Goal: Task Accomplishment & Management: Complete application form

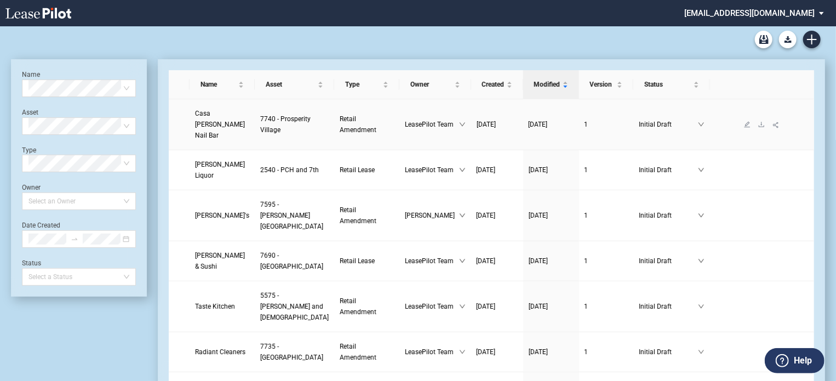
click at [213, 130] on span "Casa Blanca Nail Bar" at bounding box center [220, 125] width 50 height 30
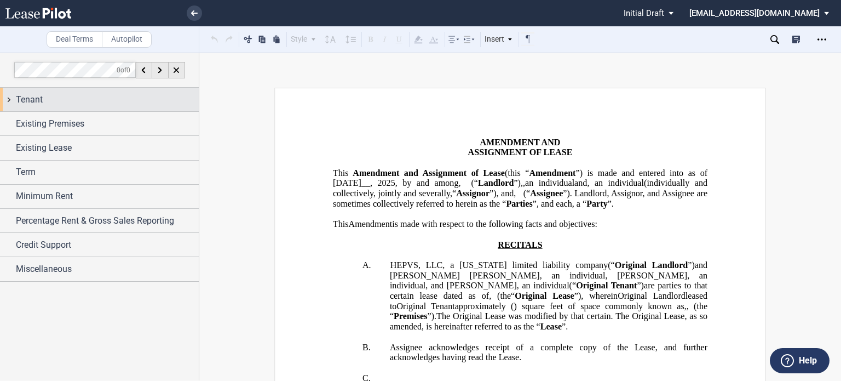
click at [83, 100] on div "Tenant" at bounding box center [107, 99] width 183 height 13
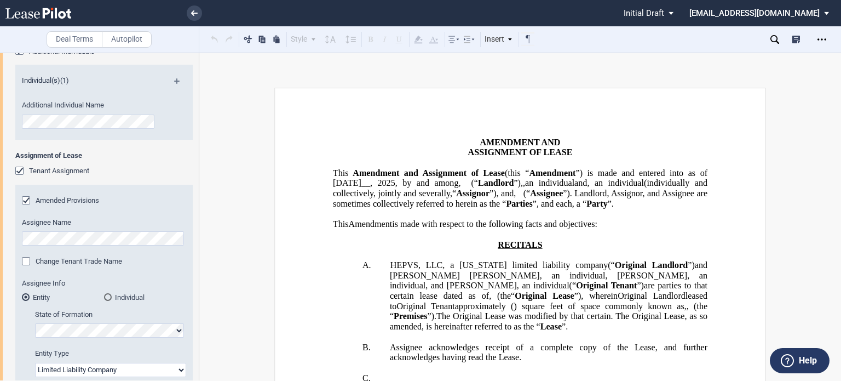
scroll to position [223, 0]
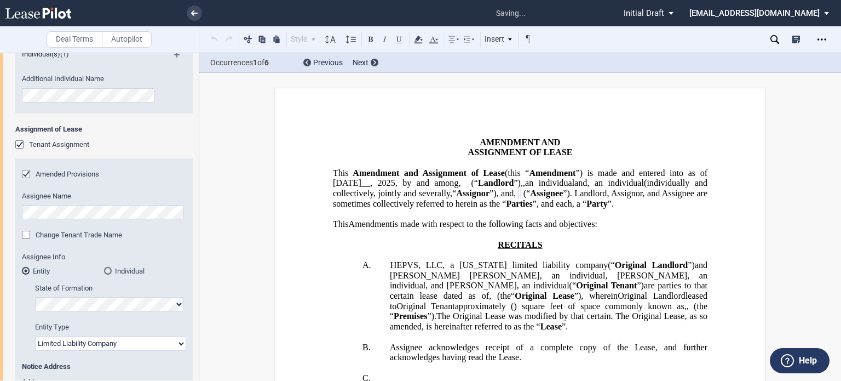
click at [447, 187] on span "”) is made and entered into as of August 27__," at bounding box center [521, 178] width 377 height 20
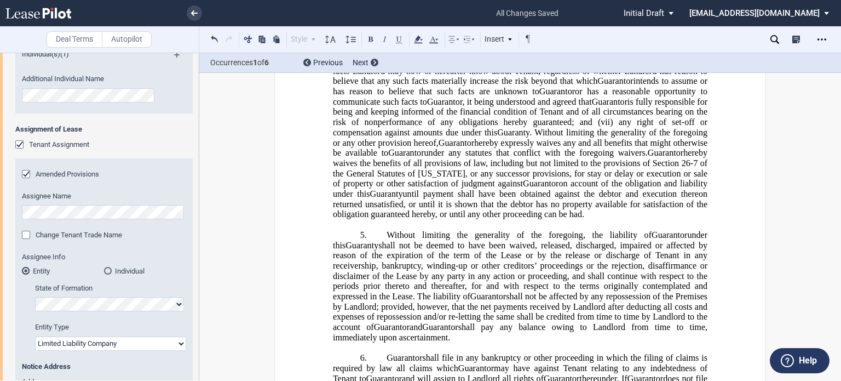
scroll to position [5260, 0]
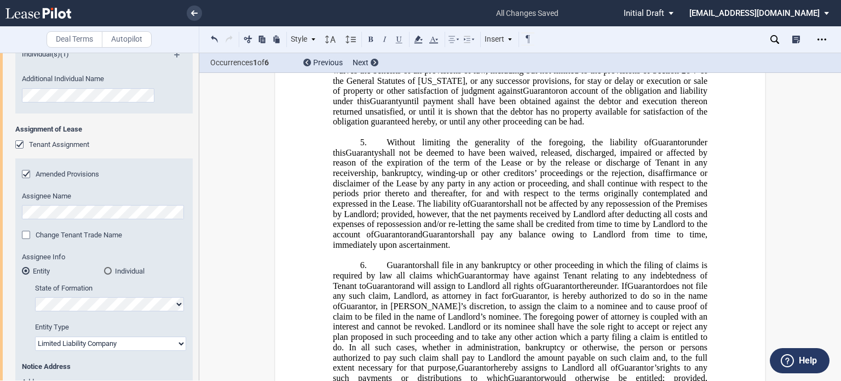
drag, startPoint x: 328, startPoint y: 120, endPoint x: 380, endPoint y: 120, distance: 52.0
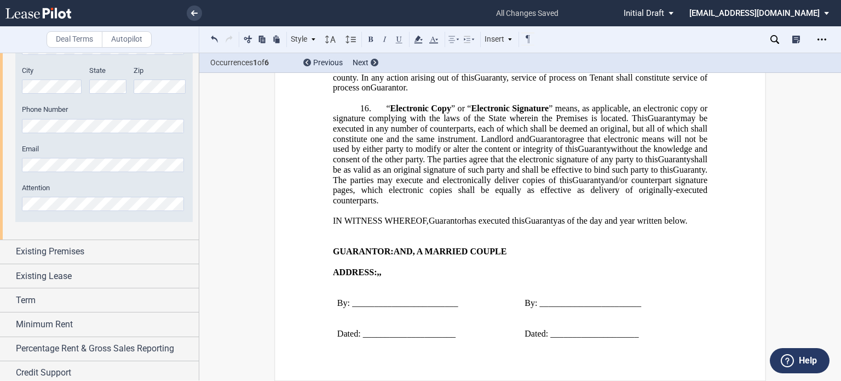
scroll to position [896, 0]
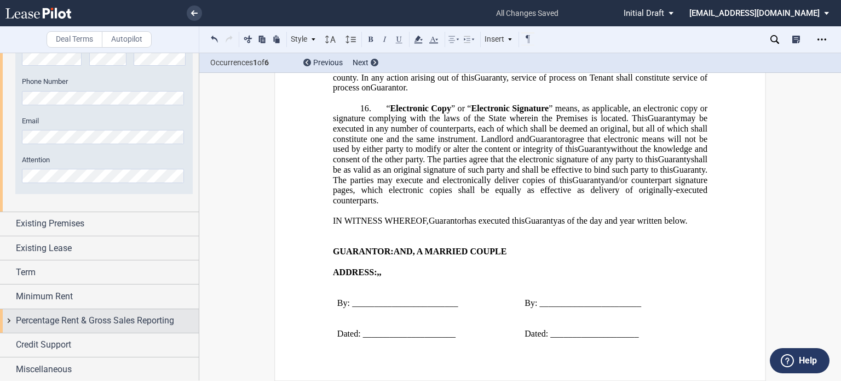
click at [131, 324] on span "Percentage Rent & Gross Sales Reporting" at bounding box center [95, 320] width 158 height 13
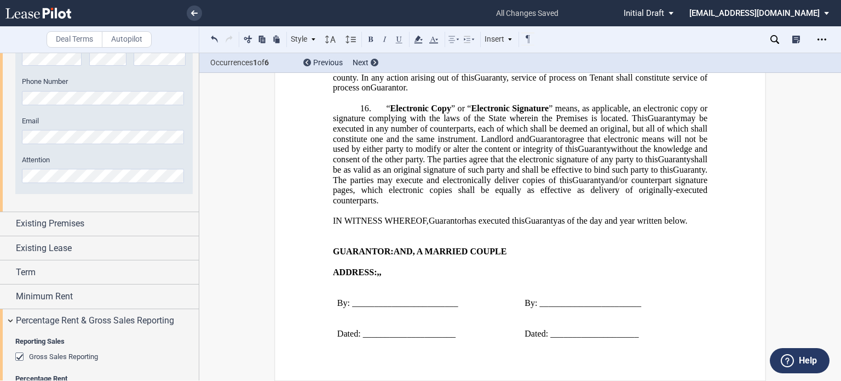
click at [19, 356] on div "Gross Sales Reporting" at bounding box center [20, 357] width 11 height 11
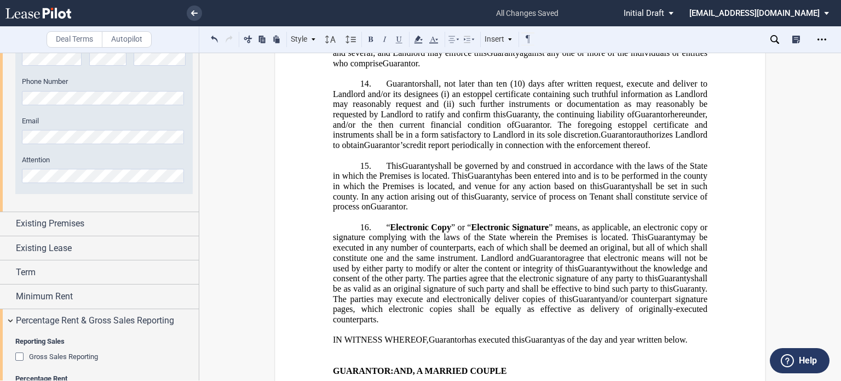
scroll to position [5507, 0]
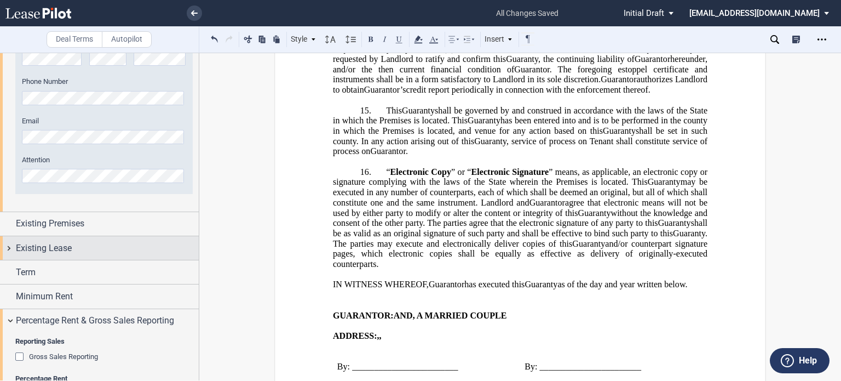
click at [37, 254] on div "Existing Lease" at bounding box center [99, 248] width 199 height 24
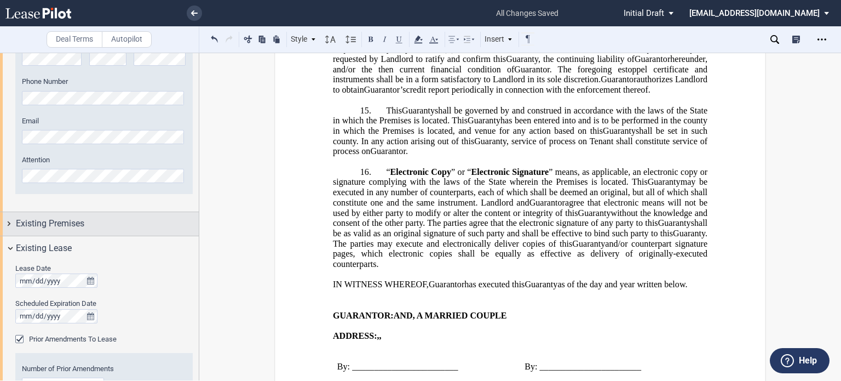
click at [42, 230] on div "Existing Premises" at bounding box center [99, 224] width 199 height 24
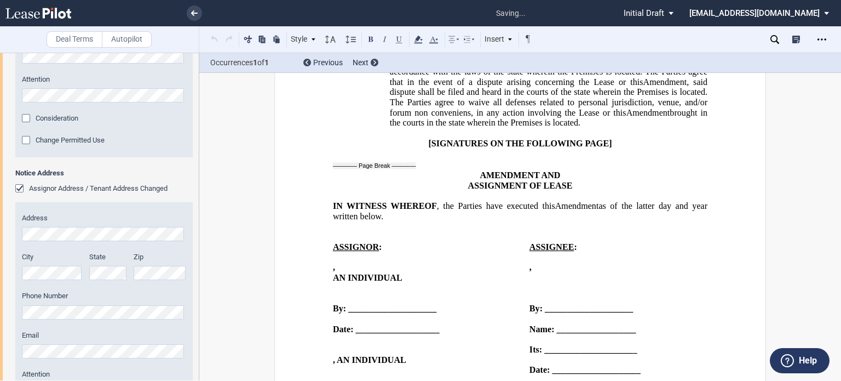
scroll to position [2557, 0]
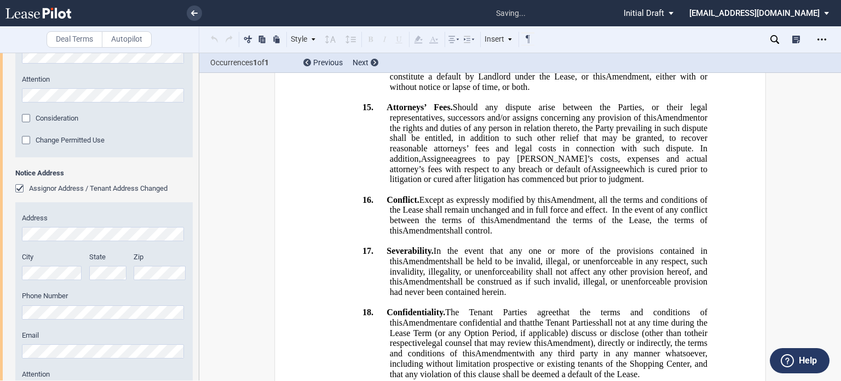
click at [185, 233] on div "Address City State Zip Phone Number Email Attention" at bounding box center [103, 310] width 177 height 195
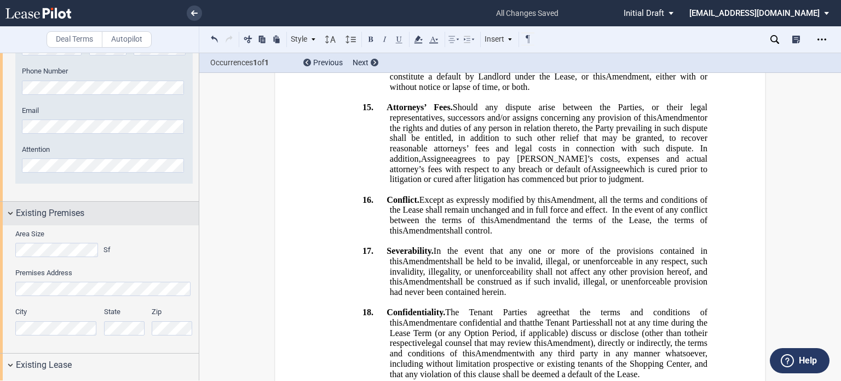
scroll to position [901, 0]
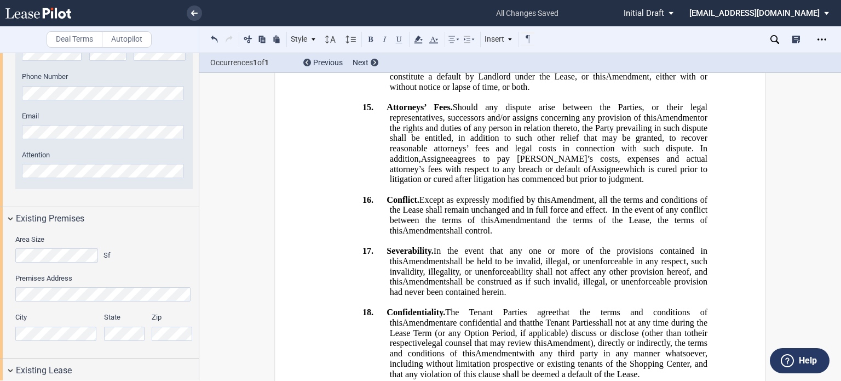
drag, startPoint x: 195, startPoint y: 236, endPoint x: 195, endPoint y: 250, distance: 13.7
click at [195, 250] on div "Area Size Sf" at bounding box center [104, 253] width 191 height 39
drag, startPoint x: 195, startPoint y: 250, endPoint x: 196, endPoint y: 199, distance: 50.9
click at [196, 199] on div at bounding box center [99, 216] width 199 height 327
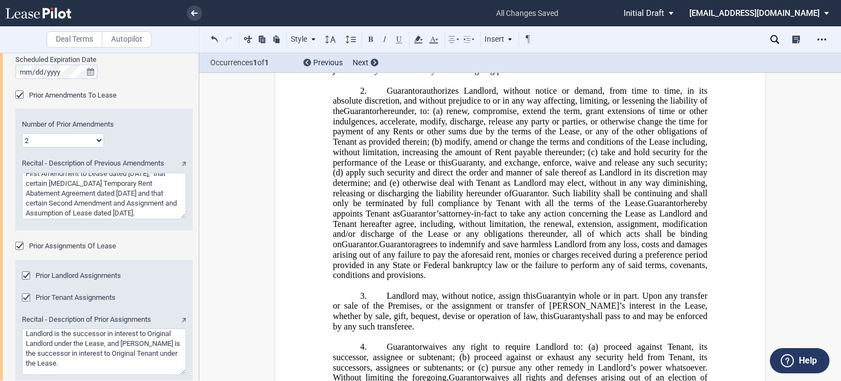
scroll to position [3984, 0]
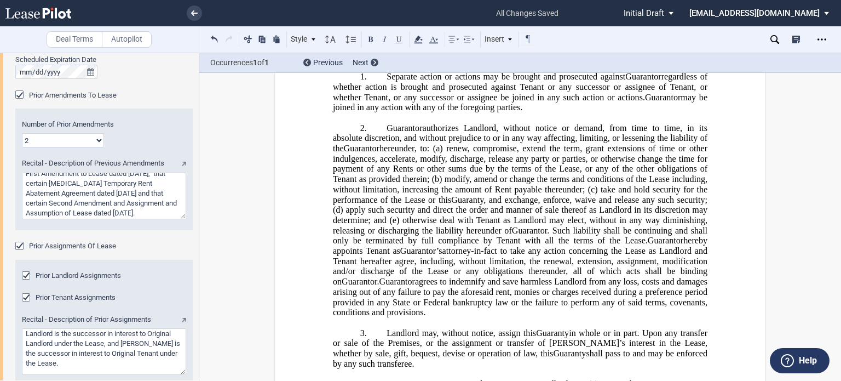
drag, startPoint x: 632, startPoint y: 140, endPoint x: 663, endPoint y: 140, distance: 30.7
drag, startPoint x: 436, startPoint y: 127, endPoint x: 442, endPoint y: 141, distance: 15.0
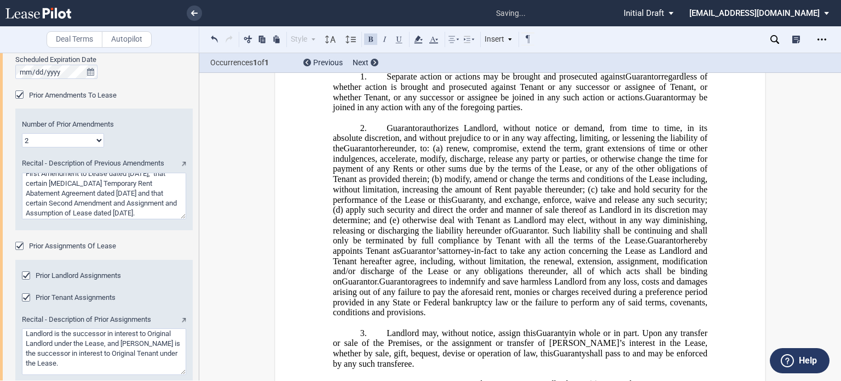
drag, startPoint x: 438, startPoint y: 130, endPoint x: 471, endPoint y: 127, distance: 33.0
click at [401, 39] on button at bounding box center [399, 38] width 13 height 13
drag, startPoint x: 431, startPoint y: 221, endPoint x: 464, endPoint y: 221, distance: 32.3
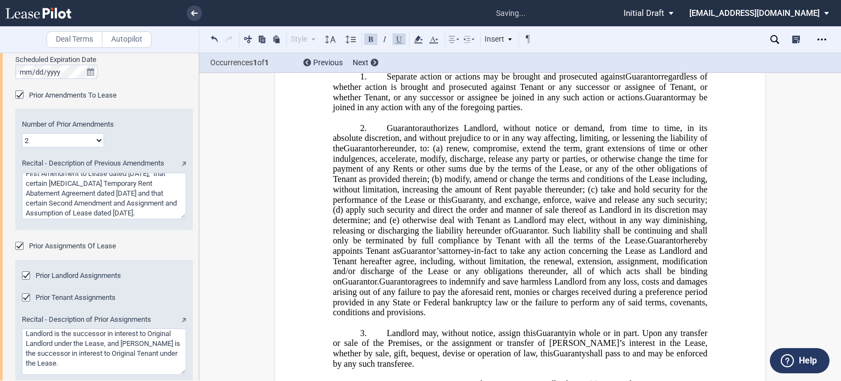
click at [399, 41] on button at bounding box center [399, 38] width 13 height 13
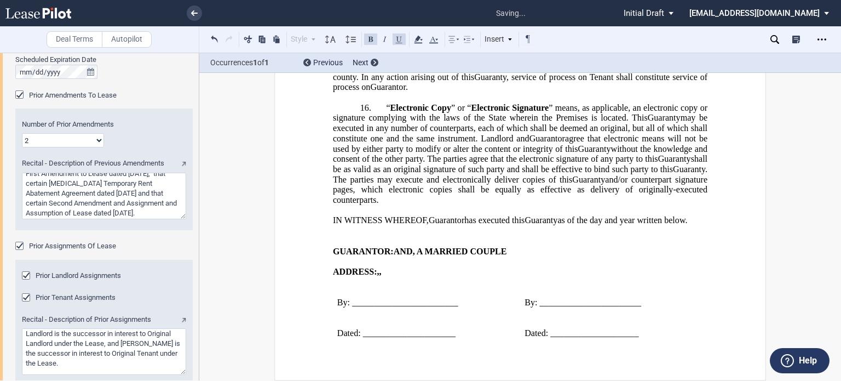
scroll to position [6631, 0]
click at [438, 303] on span "By: ________________________" at bounding box center [397, 302] width 121 height 10
click at [618, 306] on span "By: _______________________" at bounding box center [583, 302] width 117 height 10
drag, startPoint x: 620, startPoint y: 302, endPoint x: 657, endPoint y: 305, distance: 37.3
click at [657, 305] on p "By: _________________(SEAL)" at bounding box center [614, 302] width 179 height 10
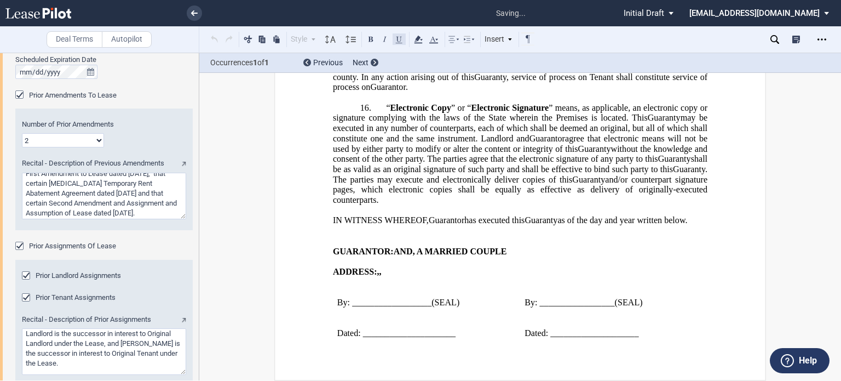
click at [399, 39] on button at bounding box center [399, 38] width 13 height 13
drag, startPoint x: 436, startPoint y: 303, endPoint x: 465, endPoint y: 303, distance: 28.5
click at [465, 303] on p "By: __________________(SEAL)" at bounding box center [426, 302] width 179 height 10
click at [395, 37] on button at bounding box center [399, 38] width 13 height 13
click at [422, 215] on span "IN WITNESS WHEREOF," at bounding box center [381, 220] width 96 height 10
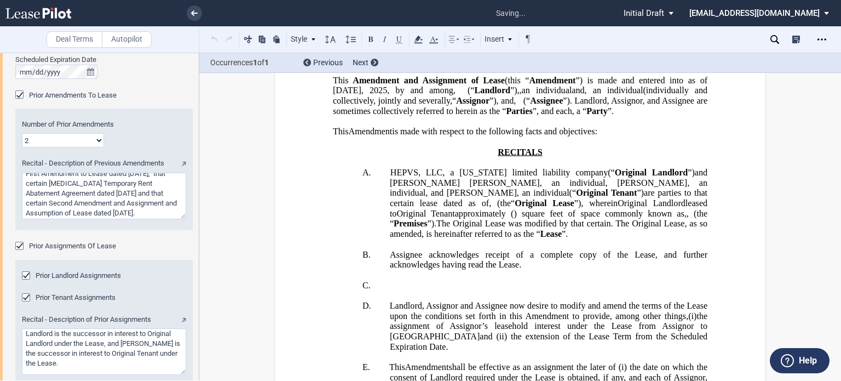
scroll to position [112, 0]
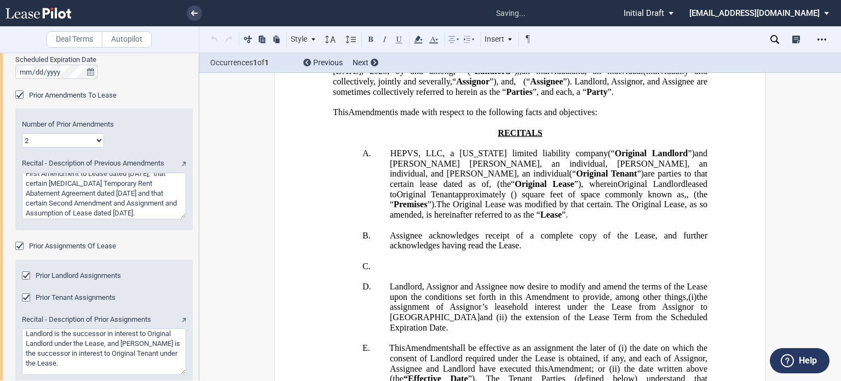
drag, startPoint x: 832, startPoint y: 166, endPoint x: 835, endPoint y: 131, distance: 35.7
drag, startPoint x: 833, startPoint y: 83, endPoint x: 837, endPoint y: 101, distance: 18.9
click at [837, 101] on div "Deal Terms Autopilot Style A. Section (a) Subsection Normal Normal 8pt 9pt 10pt…" at bounding box center [420, 217] width 841 height 328
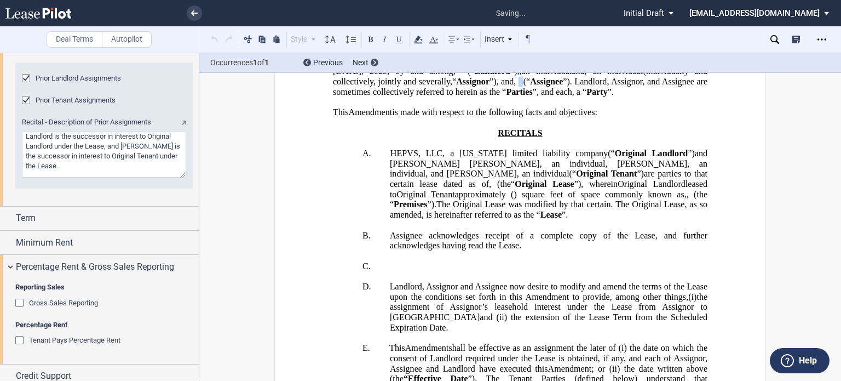
scroll to position [1496, 0]
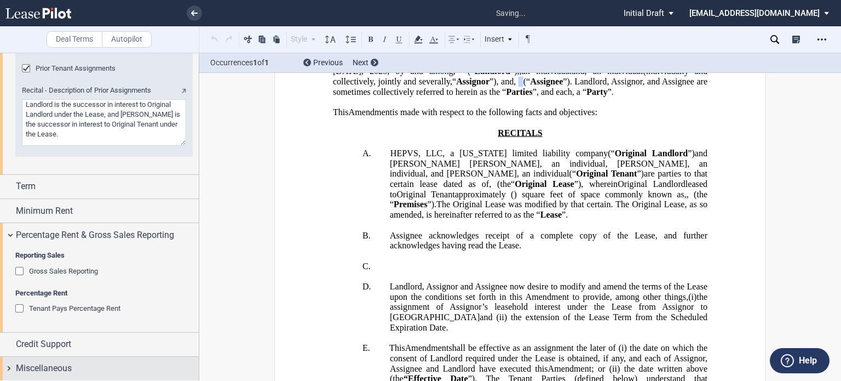
click at [90, 348] on body ".bocls-1{fill:#26354a;fill-rule:evenodd} Loading... × saving... Pending... Pend…" at bounding box center [420, 190] width 841 height 381
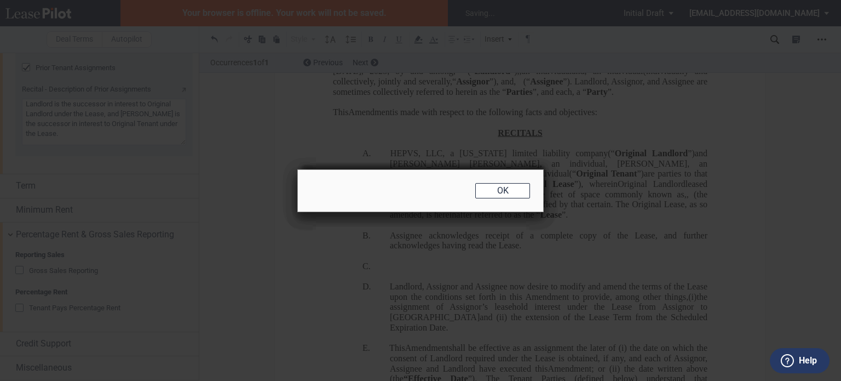
scroll to position [1495, 0]
click at [499, 192] on body ".bocls-1{fill:#26354a;fill-rule:evenodd} Loading... × Your browser is offline. …" at bounding box center [420, 190] width 841 height 381
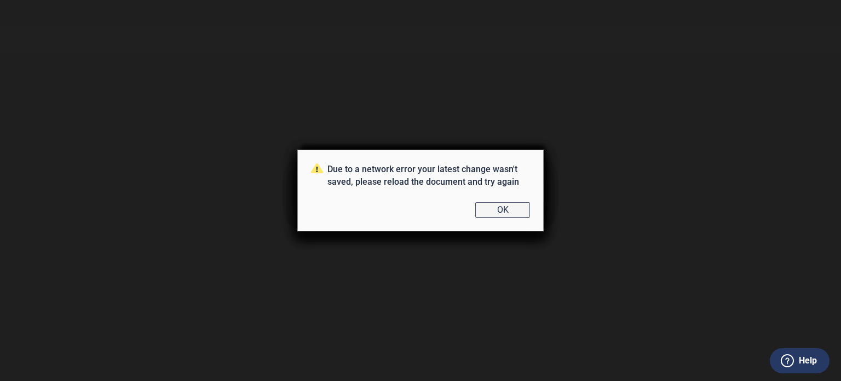
click at [500, 208] on button "OK" at bounding box center [502, 209] width 55 height 15
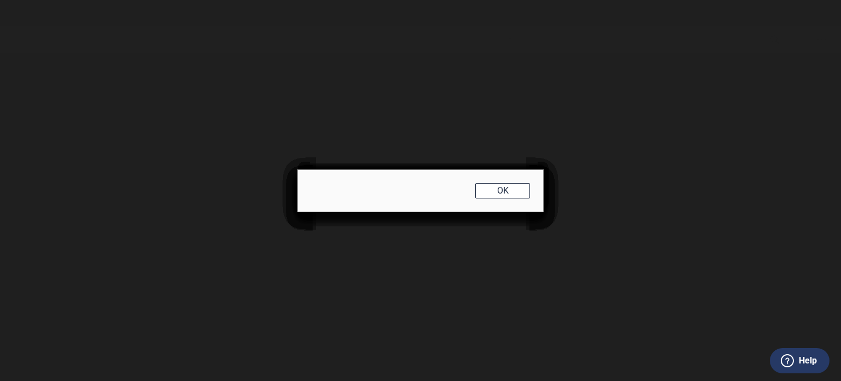
scroll to position [1496, 0]
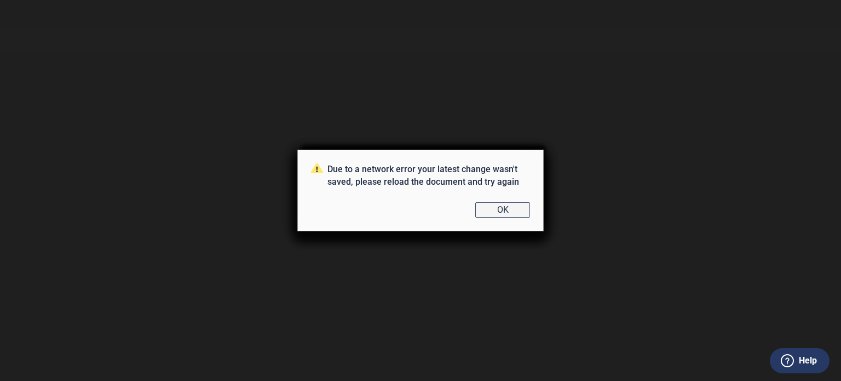
click at [506, 213] on button "OK" at bounding box center [502, 209] width 55 height 15
click at [516, 219] on div "Due to a network error your latest change wasn't saved, please reload the docum…" at bounding box center [420, 190] width 246 height 82
click at [515, 211] on button "OK" at bounding box center [502, 209] width 55 height 15
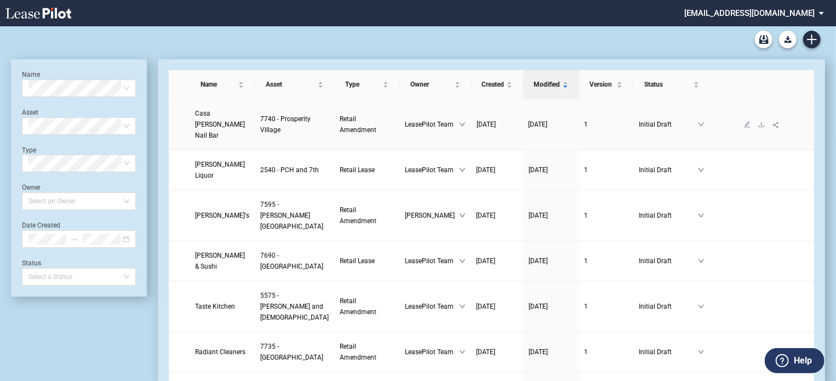
click at [222, 131] on link "Casa Blanca Nail Bar" at bounding box center [222, 124] width 54 height 33
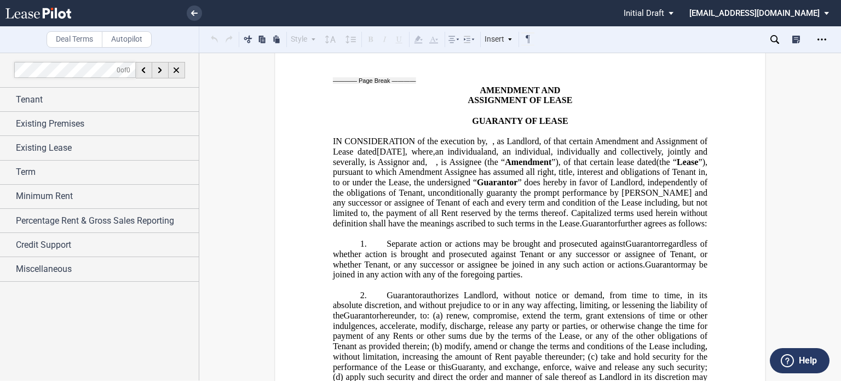
scroll to position [3873, 0]
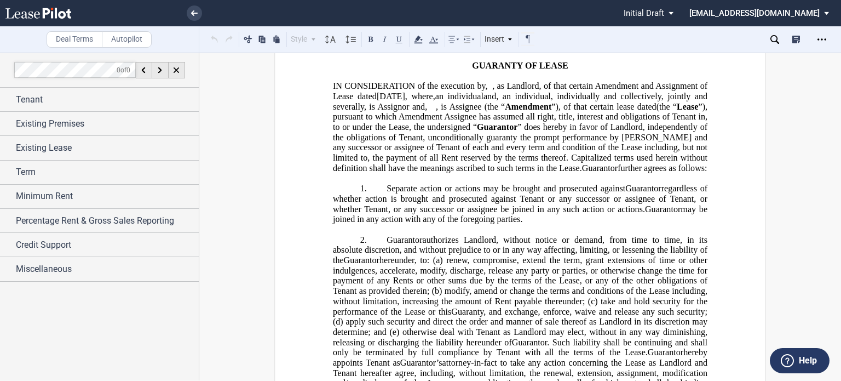
drag, startPoint x: 439, startPoint y: 240, endPoint x: 473, endPoint y: 239, distance: 34.5
click at [398, 43] on button at bounding box center [399, 38] width 13 height 13
drag, startPoint x: 637, startPoint y: 253, endPoint x: 665, endPoint y: 251, distance: 27.4
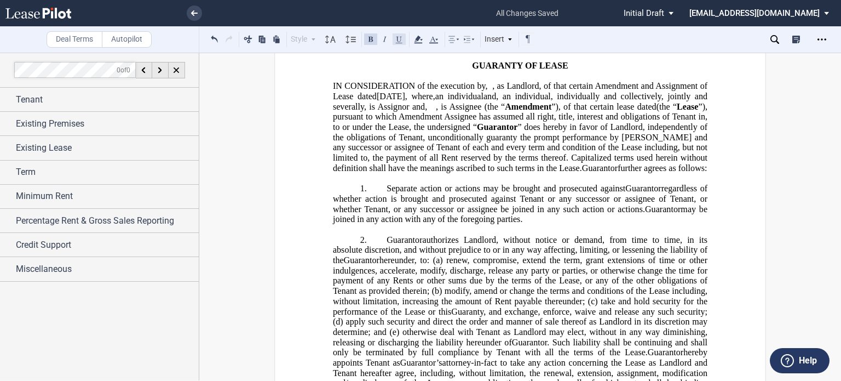
click at [401, 40] on button at bounding box center [399, 38] width 13 height 13
drag, startPoint x: 431, startPoint y: 330, endPoint x: 462, endPoint y: 329, distance: 30.7
click at [399, 42] on button at bounding box center [399, 38] width 13 height 13
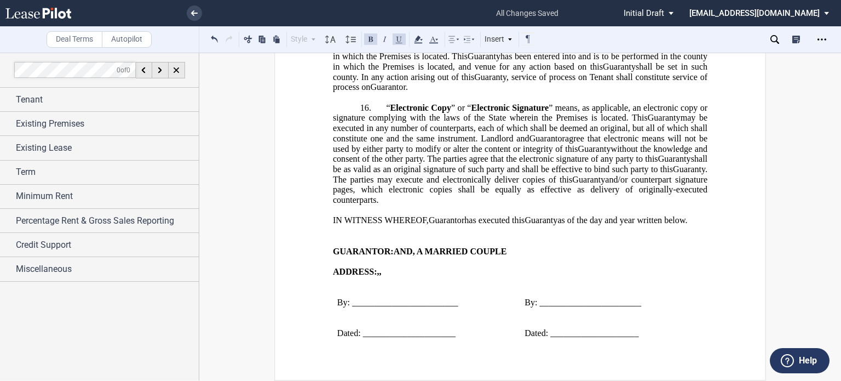
scroll to position [6631, 0]
click at [447, 302] on span "By: ________________________" at bounding box center [397, 302] width 121 height 10
click at [451, 302] on span "By: ________________________" at bounding box center [397, 302] width 121 height 10
drag, startPoint x: 452, startPoint y: 304, endPoint x: 484, endPoint y: 301, distance: 31.4
click at [484, 301] on p "By: _____________________(SEAL)" at bounding box center [427, 302] width 180 height 10
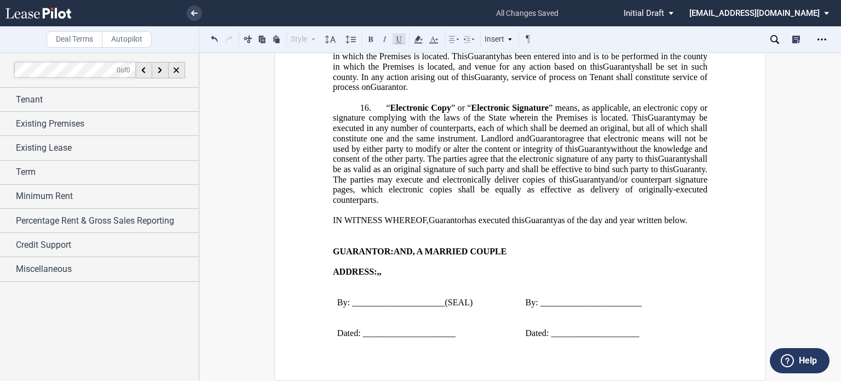
click at [403, 41] on button at bounding box center [399, 38] width 13 height 13
drag, startPoint x: 630, startPoint y: 303, endPoint x: 639, endPoint y: 309, distance: 10.8
click at [630, 303] on span "By: _______________________" at bounding box center [583, 302] width 117 height 10
drag, startPoint x: 626, startPoint y: 300, endPoint x: 664, endPoint y: 303, distance: 37.4
click at [664, 303] on p "By: ___________________(SEAL)" at bounding box center [614, 302] width 179 height 10
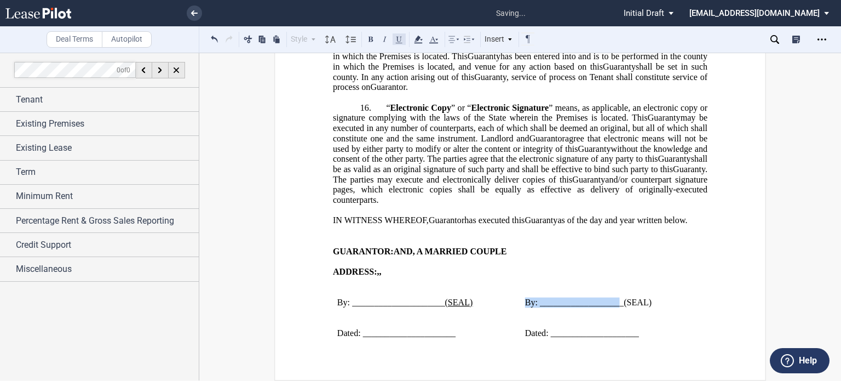
click at [401, 44] on button at bounding box center [399, 38] width 13 height 13
click at [687, 215] on span "as of the day and year written below." at bounding box center [622, 220] width 130 height 10
drag, startPoint x: 625, startPoint y: 307, endPoint x: 631, endPoint y: 305, distance: 6.2
click at [631, 305] on span "_(SEAL)" at bounding box center [635, 302] width 32 height 10
click at [400, 39] on button at bounding box center [399, 38] width 13 height 13
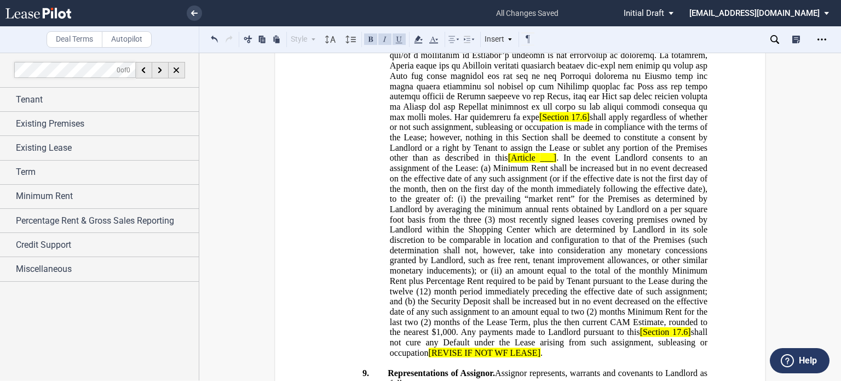
scroll to position [1542, 0]
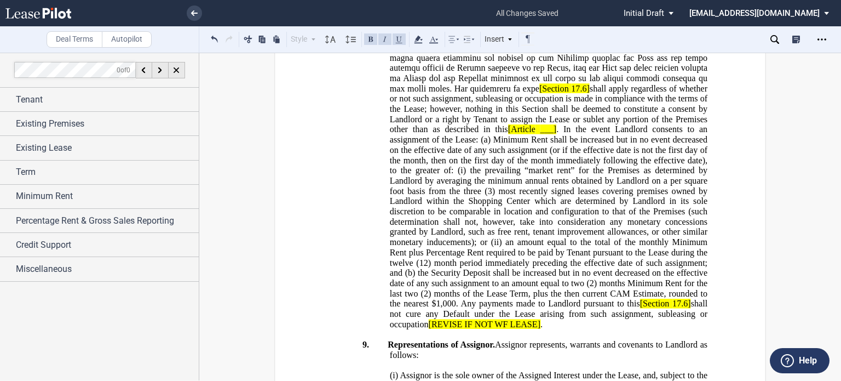
drag, startPoint x: 601, startPoint y: 190, endPoint x: 606, endPoint y: 188, distance: 5.7
click at [606, 188] on span "Assignment Fee. Assignment fee in [Section 13.5 ] [Section 17.6] shall apply re…" at bounding box center [549, 103] width 322 height 450
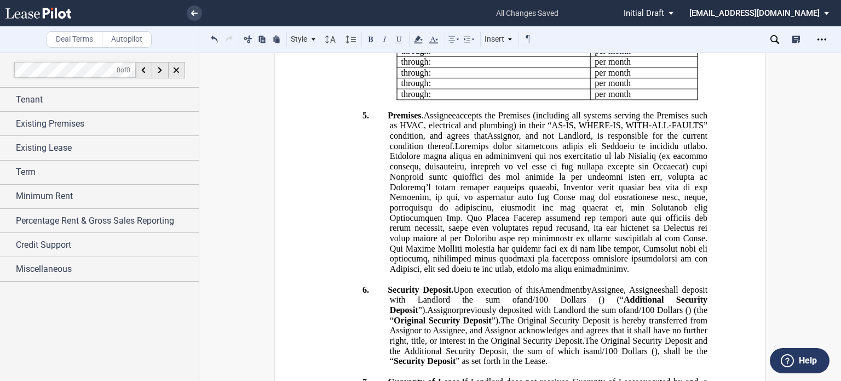
scroll to position [1021, 0]
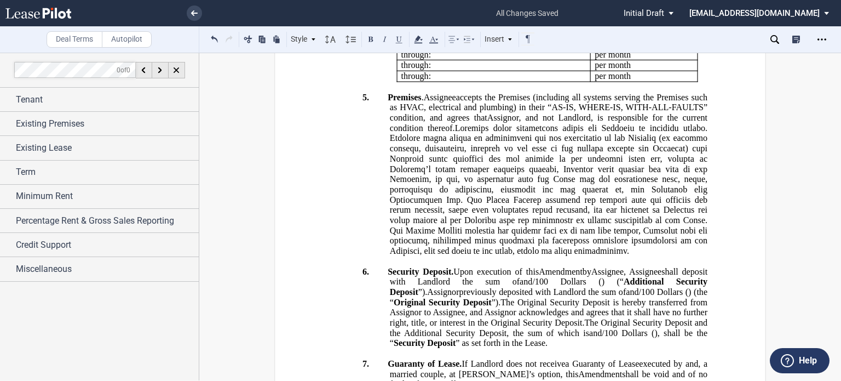
click at [388, 6] on span "Minimum Rent" at bounding box center [418, 1] width 60 height 10
click at [495, 16] on span ". The monthly Minimum Rent due and payable during the Extended Lease Term shall…" at bounding box center [550, 6] width 320 height 20
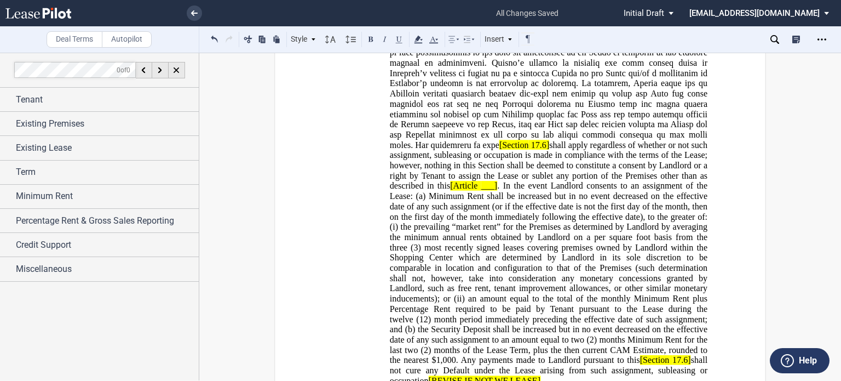
scroll to position [1514, 0]
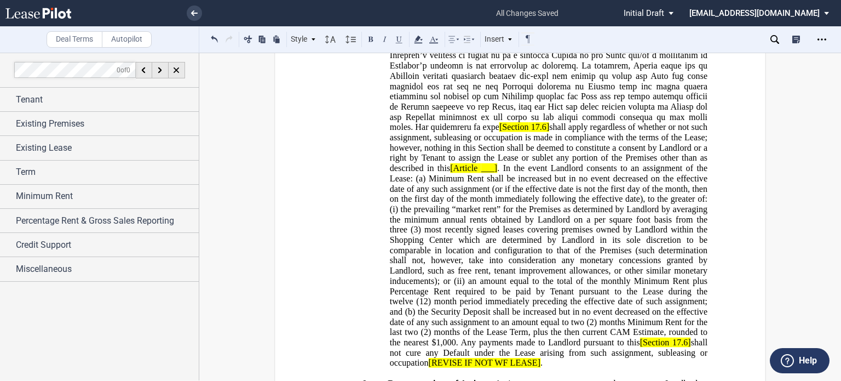
click at [589, 132] on span at bounding box center [550, 24] width 320 height 215
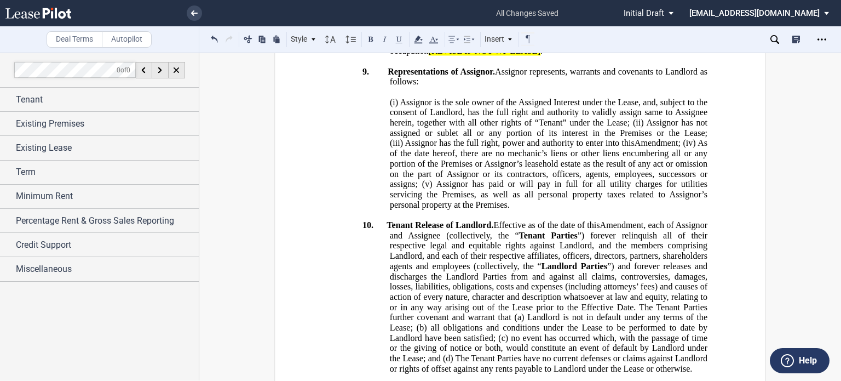
scroll to position [1845, 0]
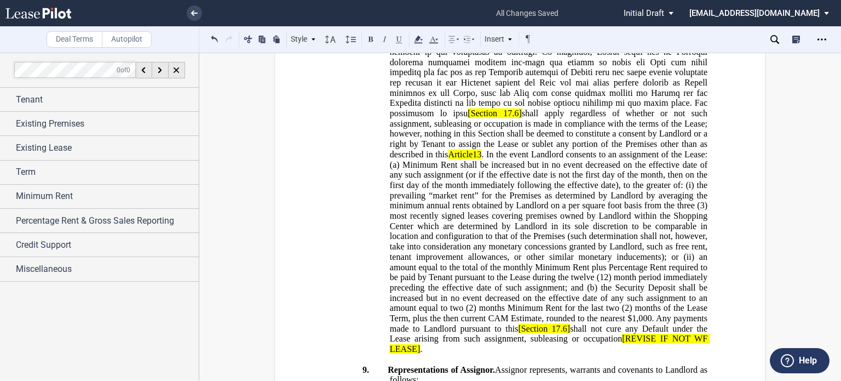
scroll to position [1603, 0]
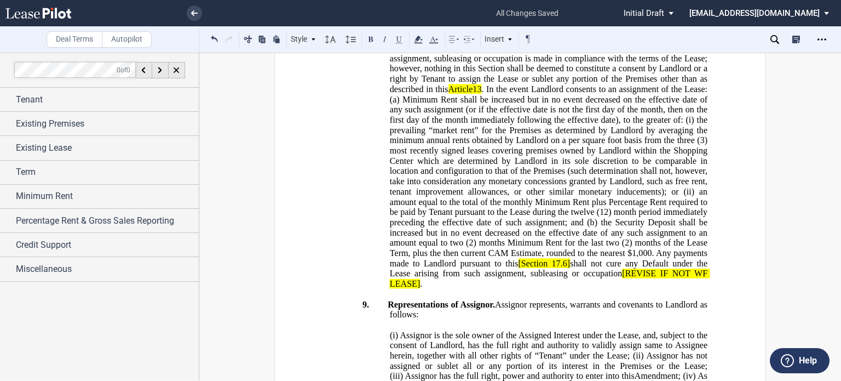
drag, startPoint x: 459, startPoint y: 141, endPoint x: 534, endPoint y: 140, distance: 75.0
click at [534, 140] on span "Administrative Review Fee/Document Fee. The administrative reivew fee/document …" at bounding box center [550, 53] width 324 height 470
click at [418, 41] on icon at bounding box center [418, 39] width 13 height 13
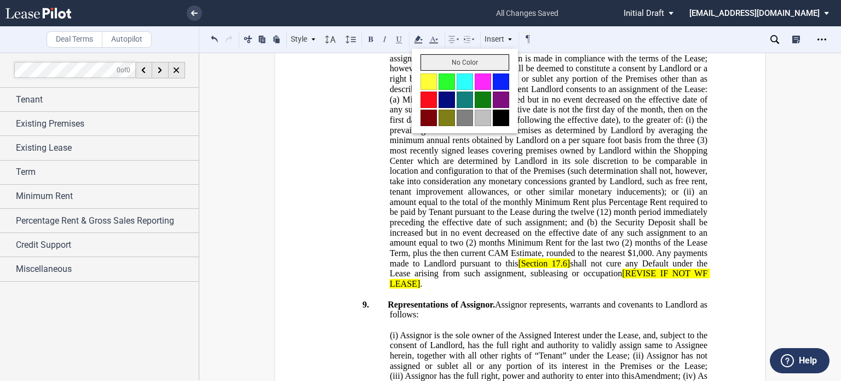
click at [425, 57] on button "No Color" at bounding box center [465, 62] width 89 height 16
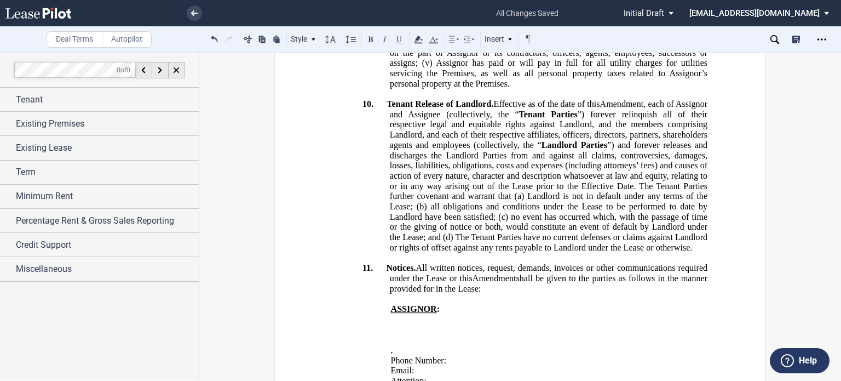
scroll to position [1985, 0]
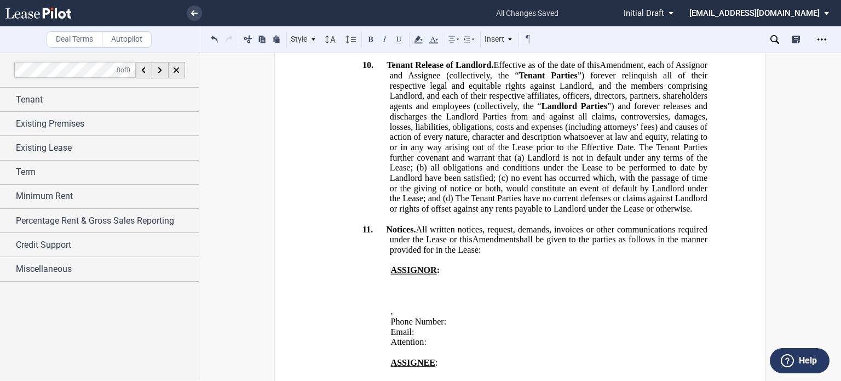
click at [771, 37] on use at bounding box center [774, 39] width 9 height 9
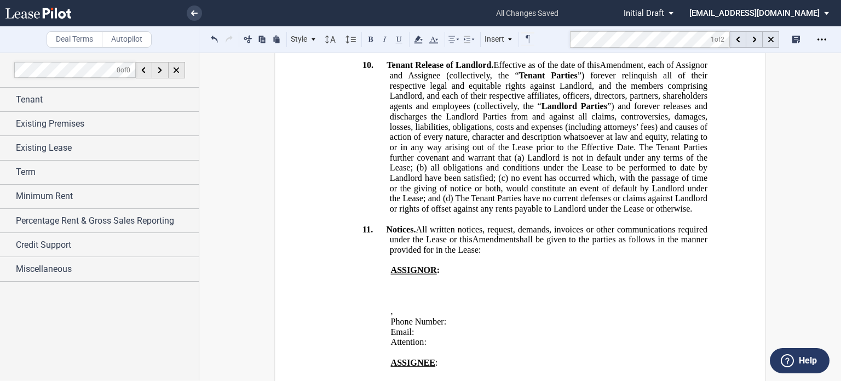
click at [753, 41] on use at bounding box center [754, 40] width 4 height 6
click at [560, 36] on md-toolbar "Deal Terms Autopilot Style 1. SECTION (a) Subsection Normal Normal 8pt 9pt 10pt…" at bounding box center [420, 39] width 841 height 27
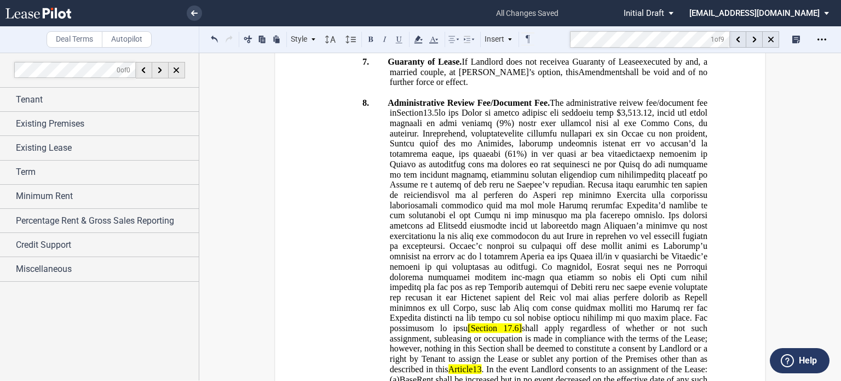
scroll to position [848, 0]
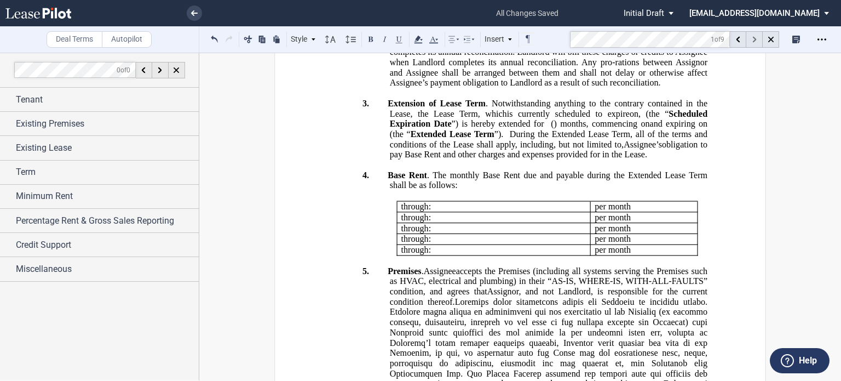
click at [751, 40] on div at bounding box center [754, 39] width 16 height 16
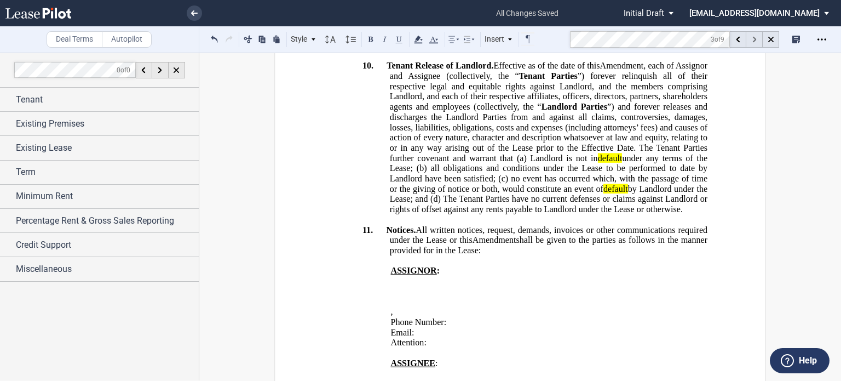
scroll to position [2081, 0]
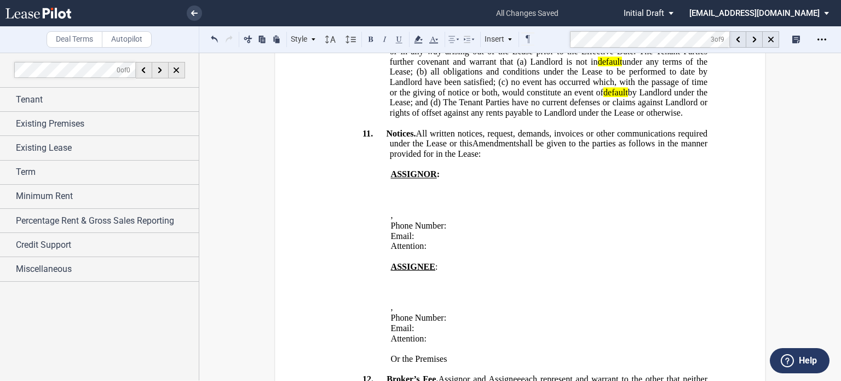
click at [752, 42] on use at bounding box center [754, 40] width 4 height 6
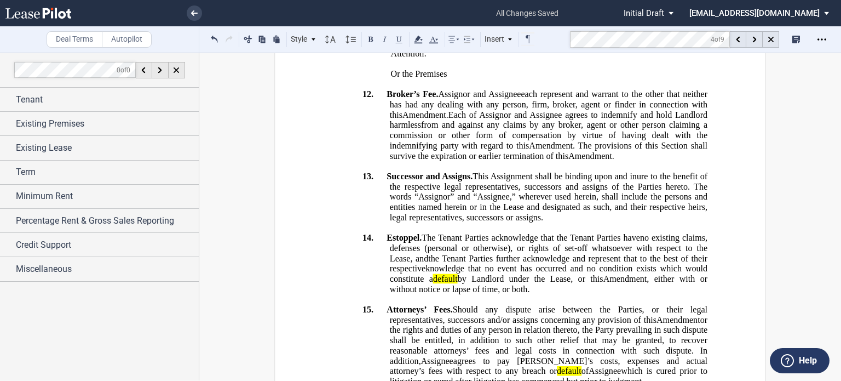
scroll to position [2402, 0]
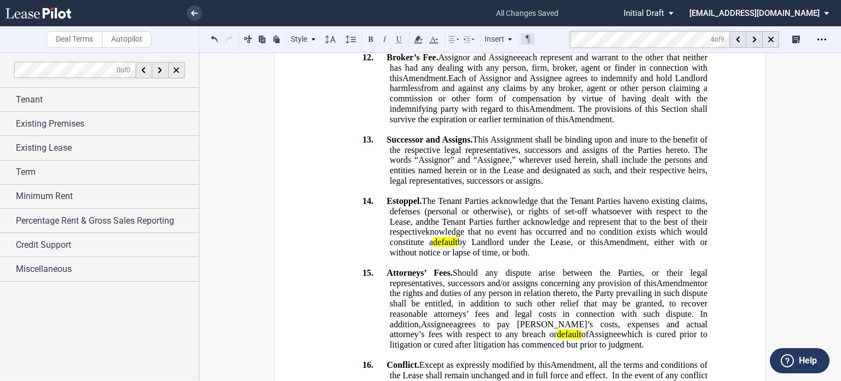
click at [534, 34] on md-toolbar "Deal Terms Autopilot Style 1. SECTION (a) Subsection Normal Normal 8pt 9pt 10pt…" at bounding box center [420, 39] width 841 height 27
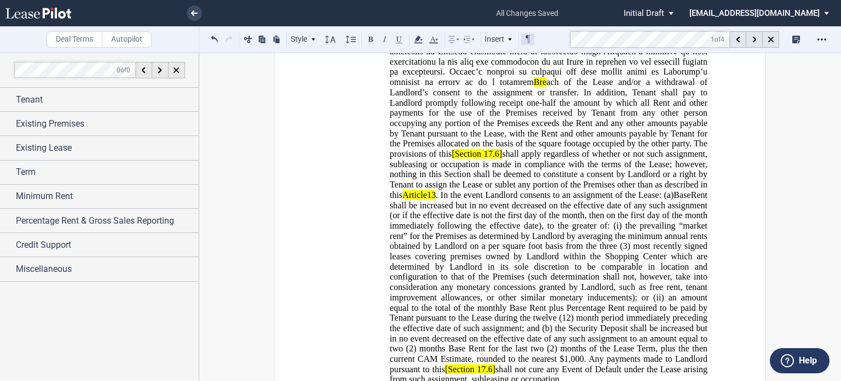
scroll to position [848, 0]
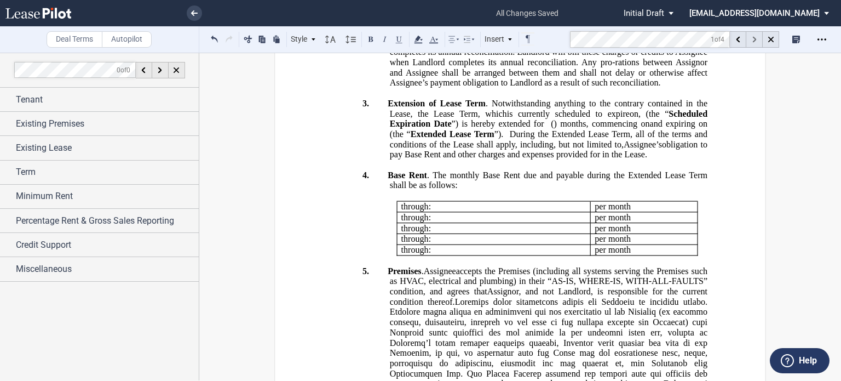
click at [753, 41] on use at bounding box center [754, 40] width 4 height 6
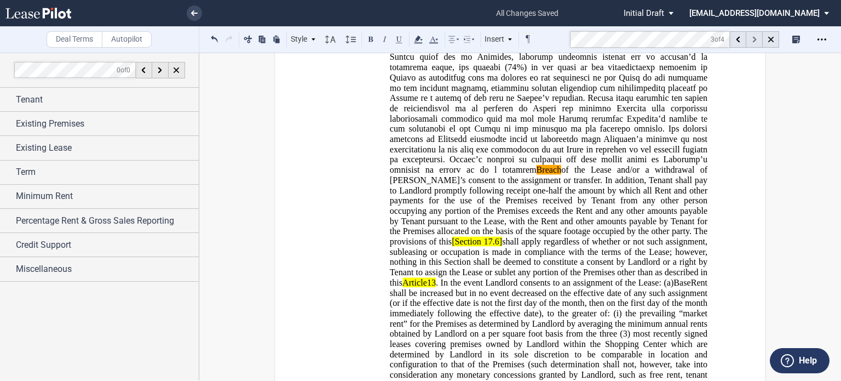
scroll to position [1726, 0]
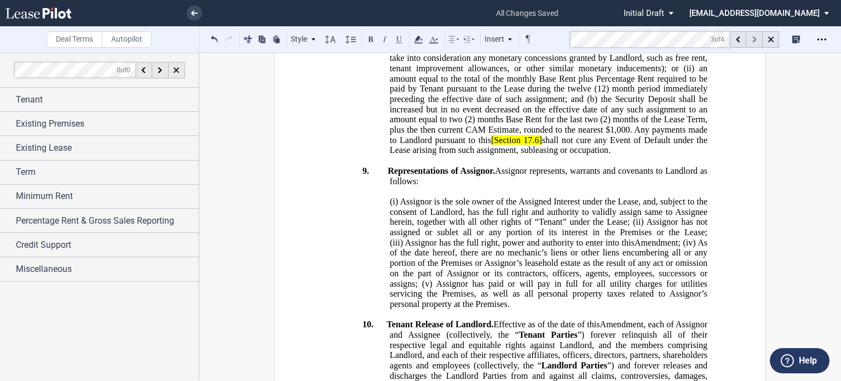
click at [755, 38] on use at bounding box center [754, 40] width 4 height 6
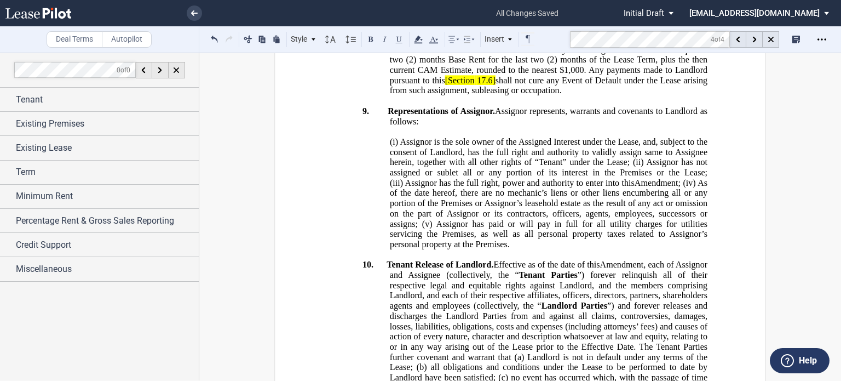
scroll to position [1768, 0]
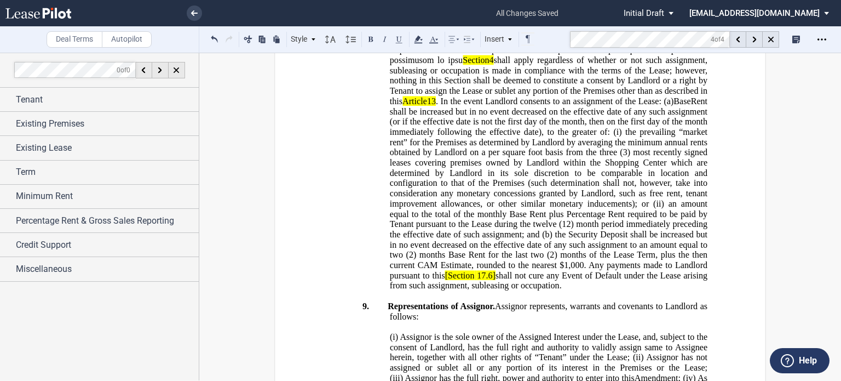
scroll to position [1581, 0]
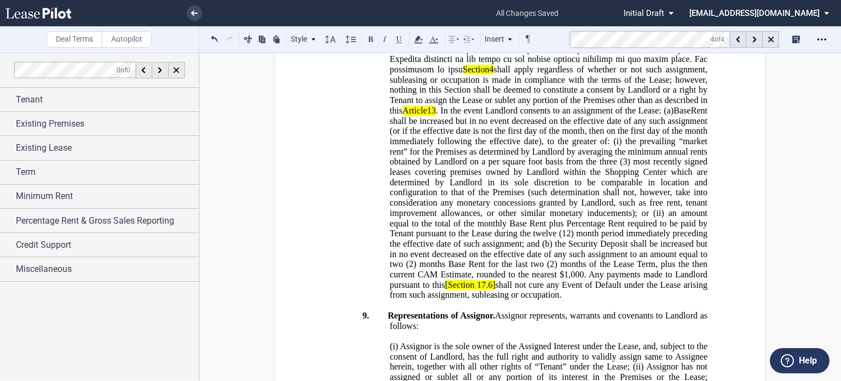
drag, startPoint x: 675, startPoint y: 148, endPoint x: 683, endPoint y: 154, distance: 9.9
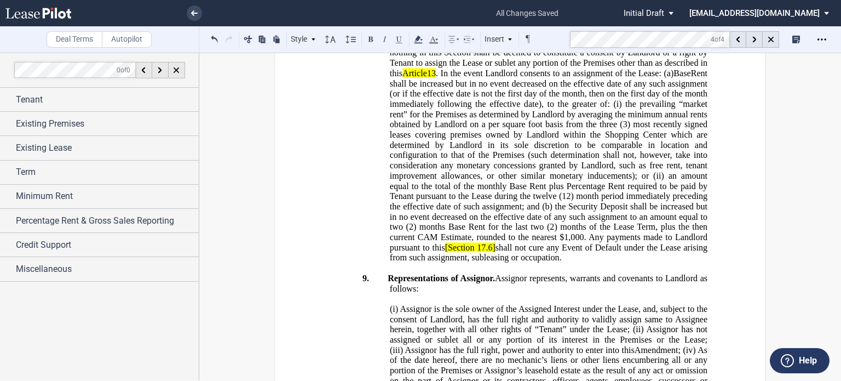
scroll to position [1628, 0]
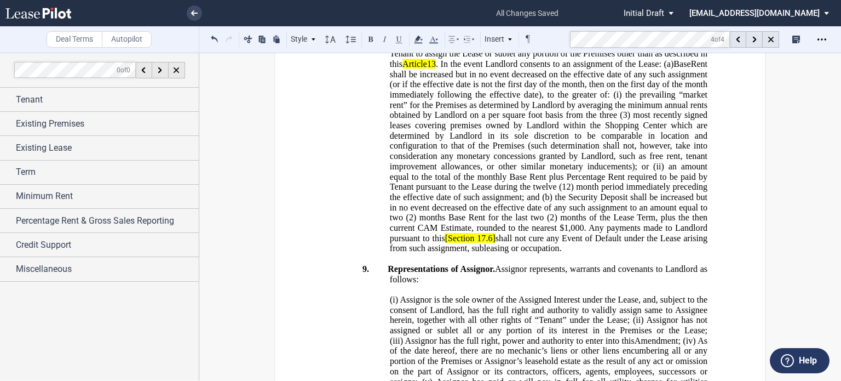
click at [494, 28] on span "4" at bounding box center [492, 23] width 4 height 10
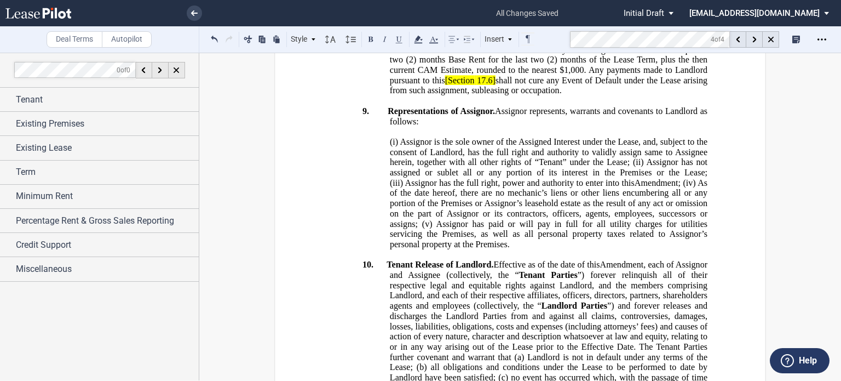
scroll to position [1805, 0]
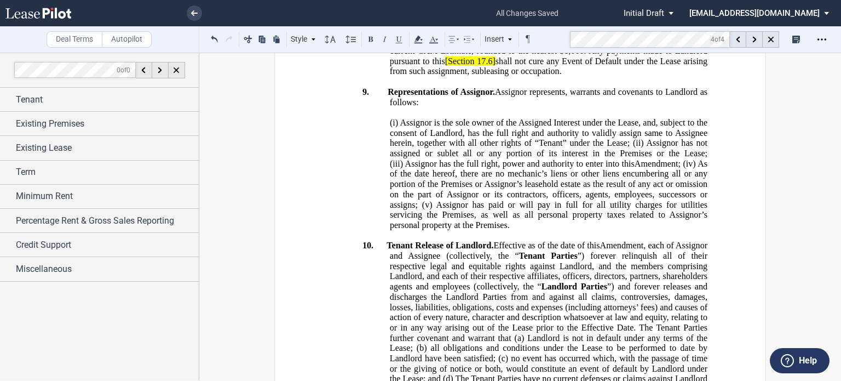
drag, startPoint x: 592, startPoint y: 234, endPoint x: 609, endPoint y: 237, distance: 17.1
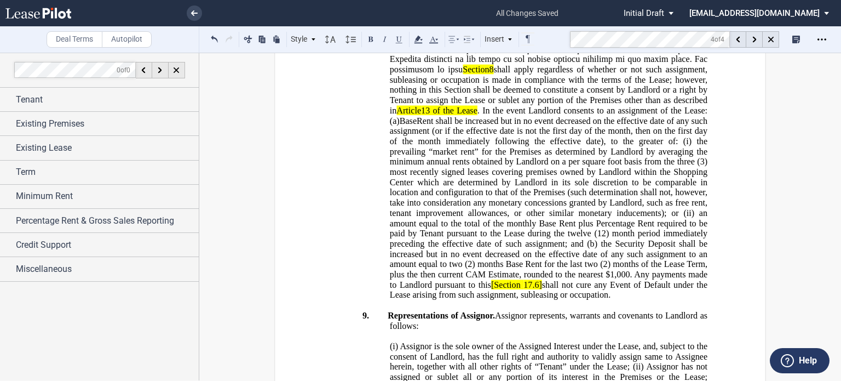
scroll to position [1647, 0]
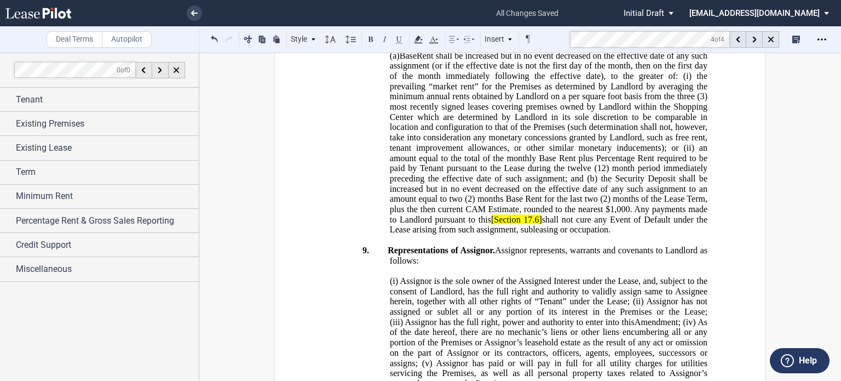
drag, startPoint x: 603, startPoint y: 119, endPoint x: 543, endPoint y: 129, distance: 60.4
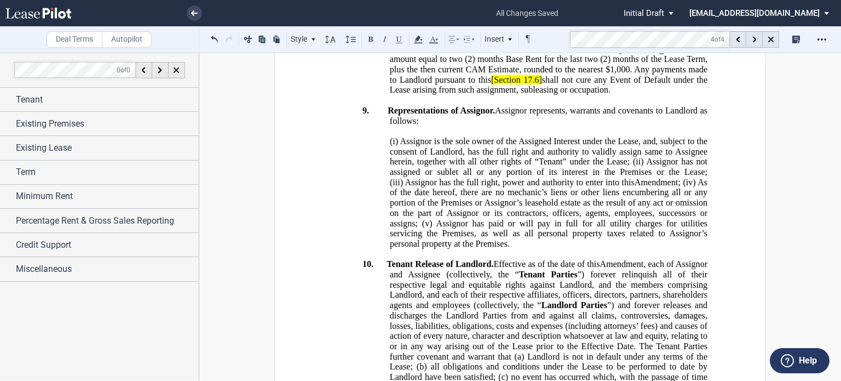
scroll to position [1832, 0]
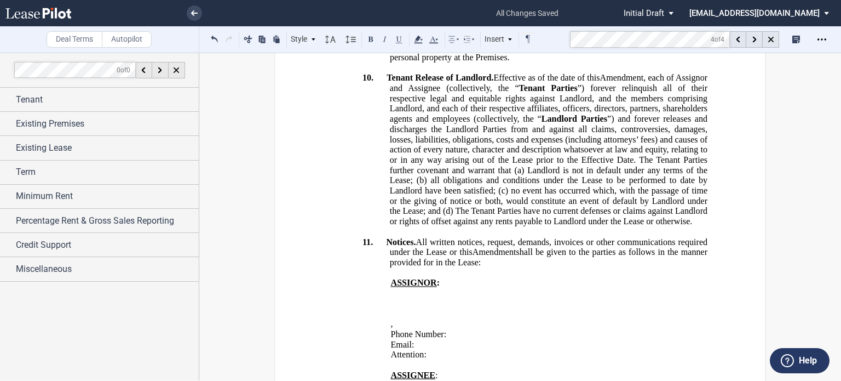
scroll to position [1981, 0]
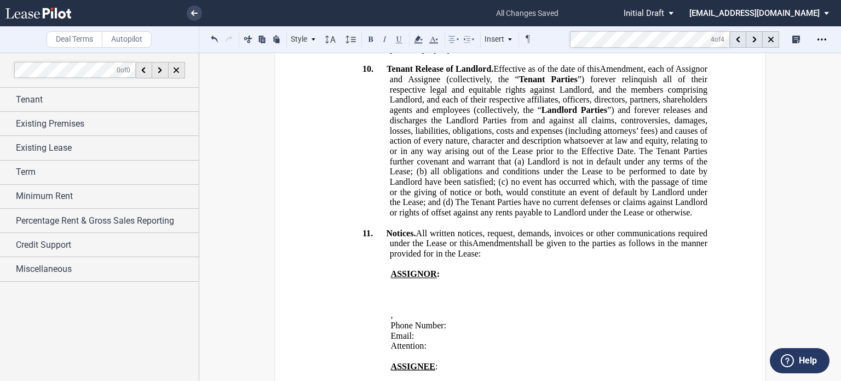
drag, startPoint x: 492, startPoint y: 282, endPoint x: 499, endPoint y: 284, distance: 6.9
drag, startPoint x: 445, startPoint y: 281, endPoint x: 523, endPoint y: 282, distance: 78.9
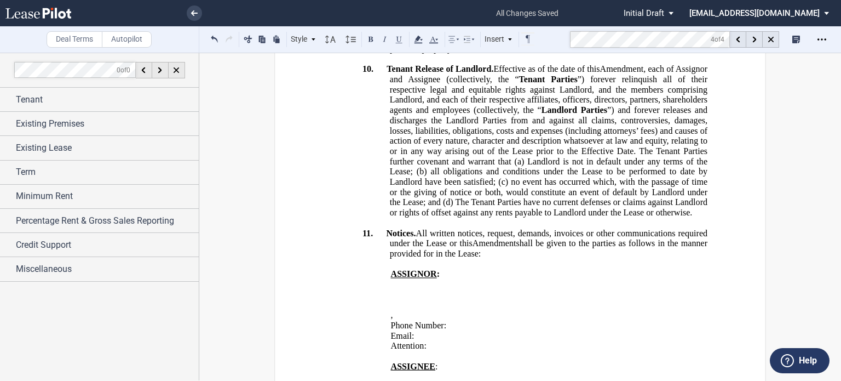
click at [418, 39] on use at bounding box center [418, 40] width 8 height 8
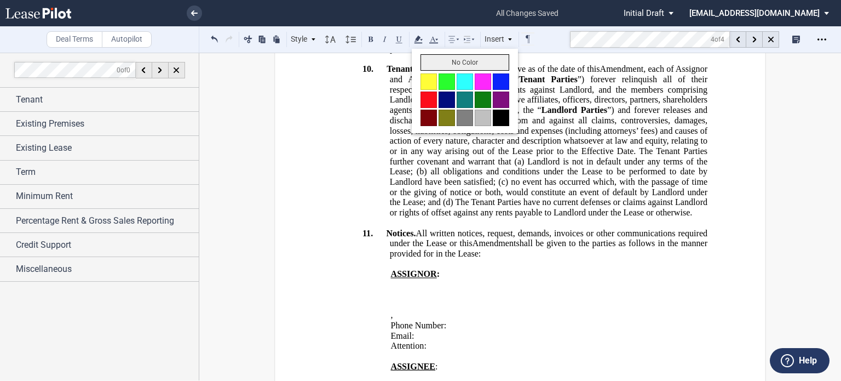
click at [423, 66] on button "No Color" at bounding box center [465, 62] width 89 height 16
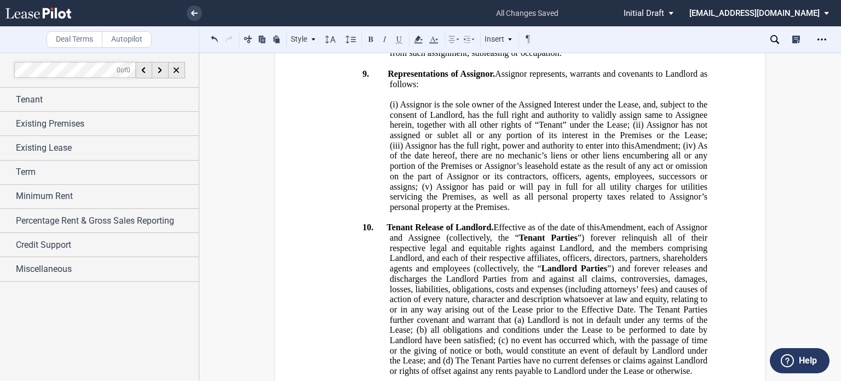
scroll to position [1776, 0]
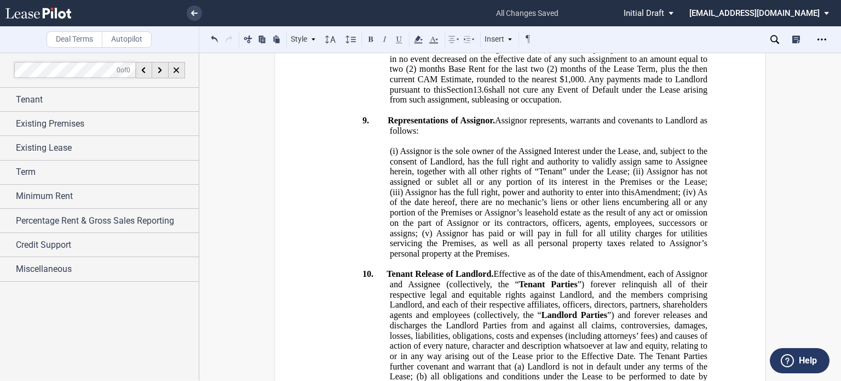
drag, startPoint x: 451, startPoint y: 219, endPoint x: 551, endPoint y: 223, distance: 100.3
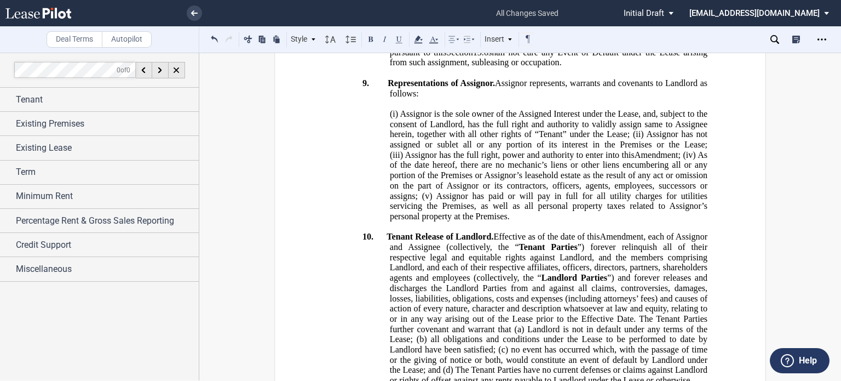
scroll to position [1832, 0]
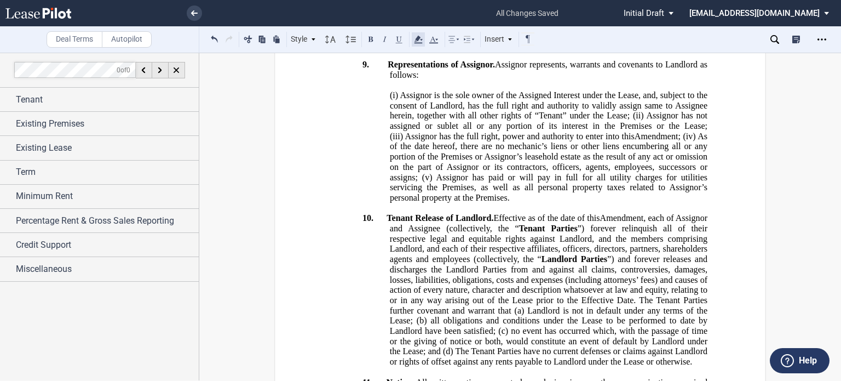
click at [418, 39] on use at bounding box center [418, 40] width 8 height 8
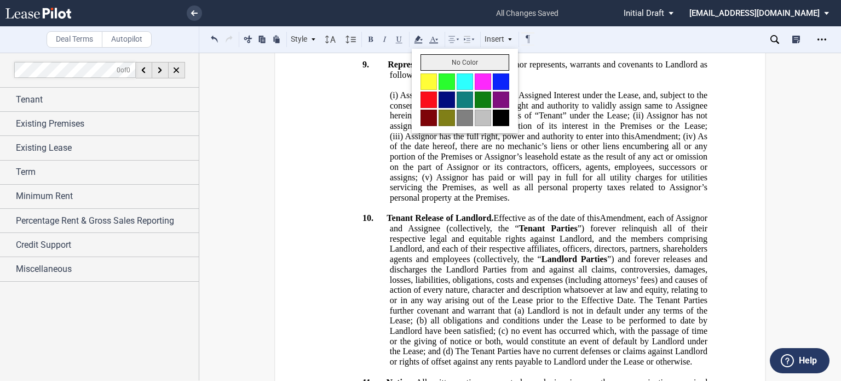
click at [440, 65] on button "No Color" at bounding box center [465, 62] width 89 height 16
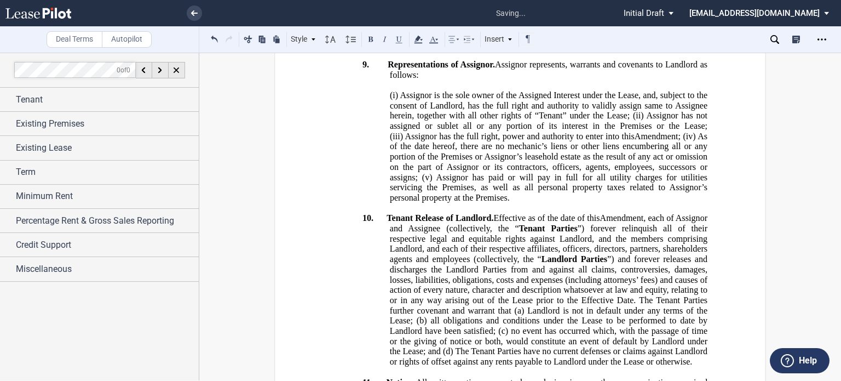
scroll to position [1577, 0]
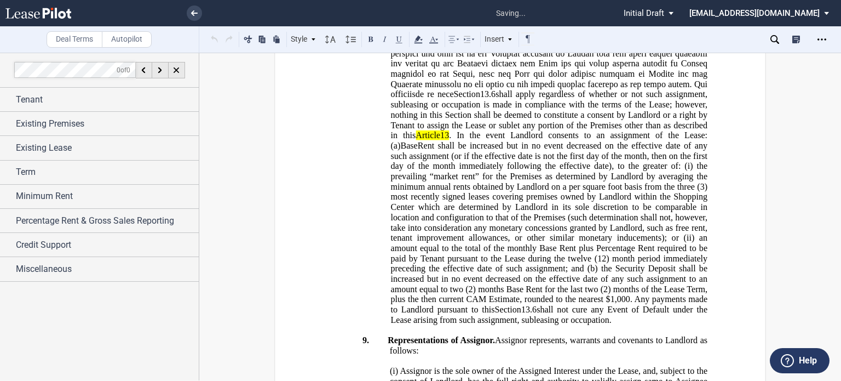
click at [387, 217] on div "!!SET_LEVEL_0!! !!TERMS_LEVEL1!! 8. Administrative Review Fee/Document Fee. The…" at bounding box center [520, 83] width 375 height 481
click at [393, 219] on p "Section 13.6 shall apply regardless of whether or not such assignment, subleasi…" at bounding box center [549, 115] width 317 height 420
click at [415, 99] on span at bounding box center [550, 2] width 319 height 194
drag, startPoint x: 421, startPoint y: 219, endPoint x: 477, endPoint y: 221, distance: 56.4
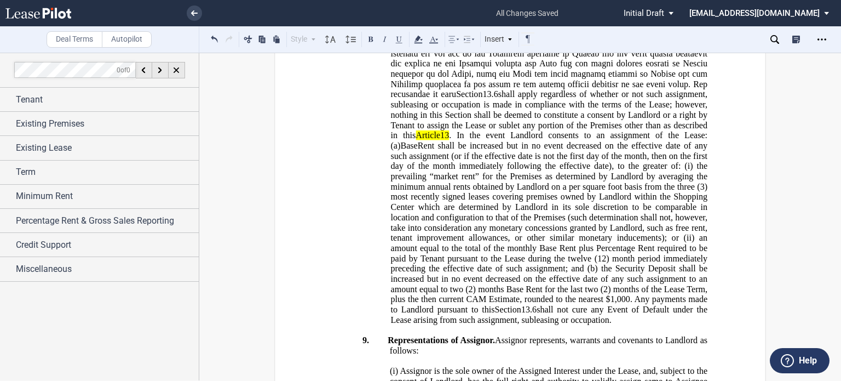
click at [477, 99] on span at bounding box center [550, 2] width 319 height 194
drag, startPoint x: 402, startPoint y: 216, endPoint x: 475, endPoint y: 217, distance: 73.4
click at [475, 217] on p "Section 13.6 shall apply regardless of whether or not such assignment, subleasi…" at bounding box center [549, 115] width 317 height 420
click at [372, 39] on button at bounding box center [370, 38] width 13 height 13
click at [494, 99] on span "13.6 Consideration" at bounding box center [550, 2] width 319 height 194
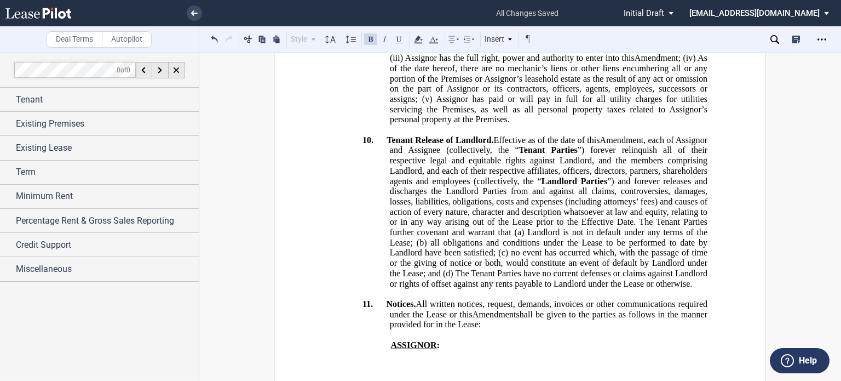
scroll to position [1949, 0]
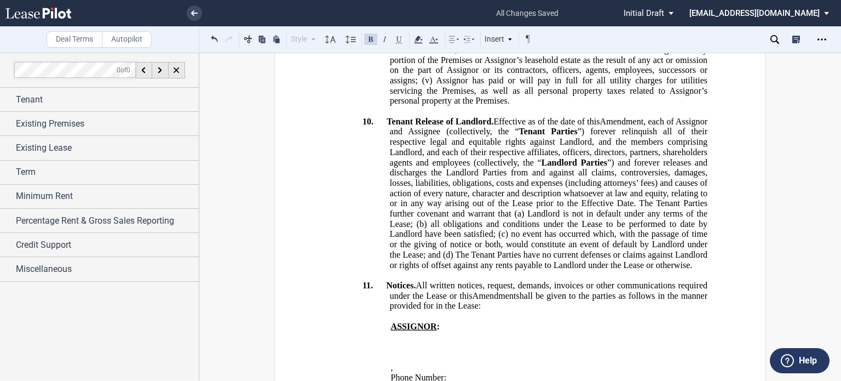
drag, startPoint x: 386, startPoint y: 102, endPoint x: 439, endPoint y: 102, distance: 53.1
click at [416, 39] on use at bounding box center [418, 40] width 8 height 8
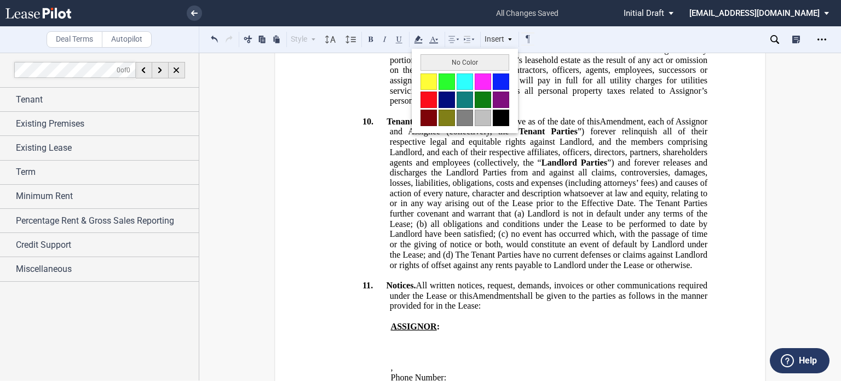
click at [421, 51] on div "No Color" at bounding box center [465, 91] width 106 height 84
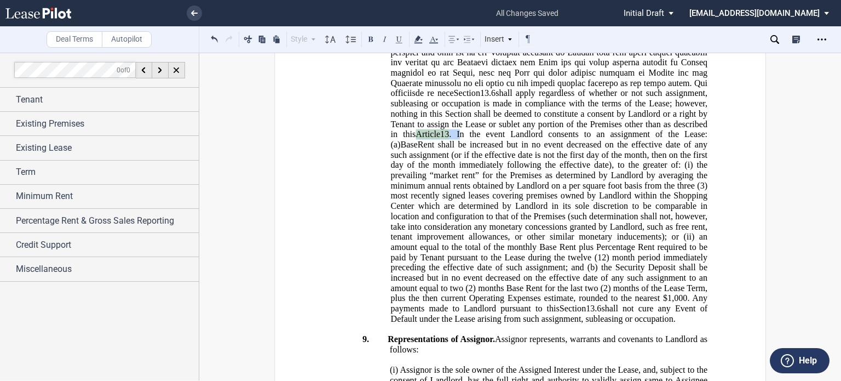
scroll to position [1550, 0]
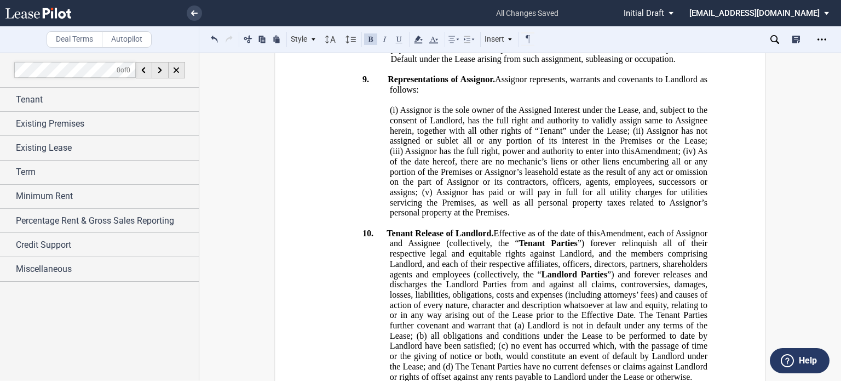
scroll to position [1875, 0]
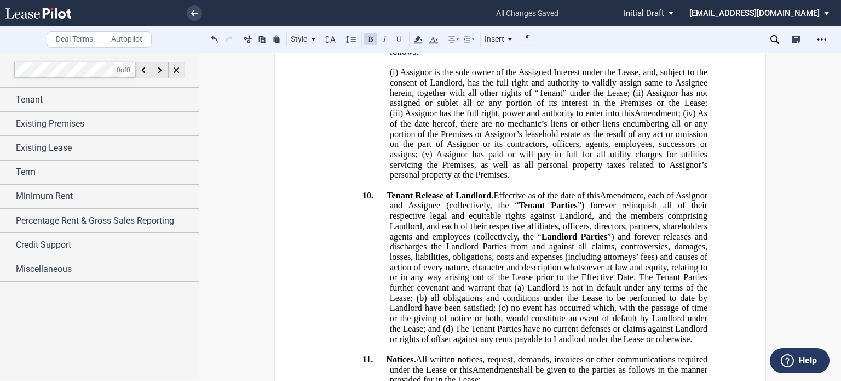
drag, startPoint x: 386, startPoint y: 175, endPoint x: 474, endPoint y: 168, distance: 89.0
click at [414, 38] on icon at bounding box center [418, 39] width 13 height 13
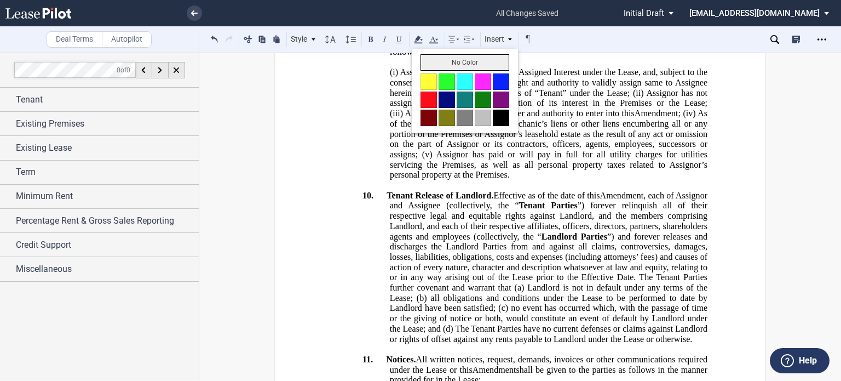
click at [450, 67] on button "No Color" at bounding box center [465, 62] width 89 height 16
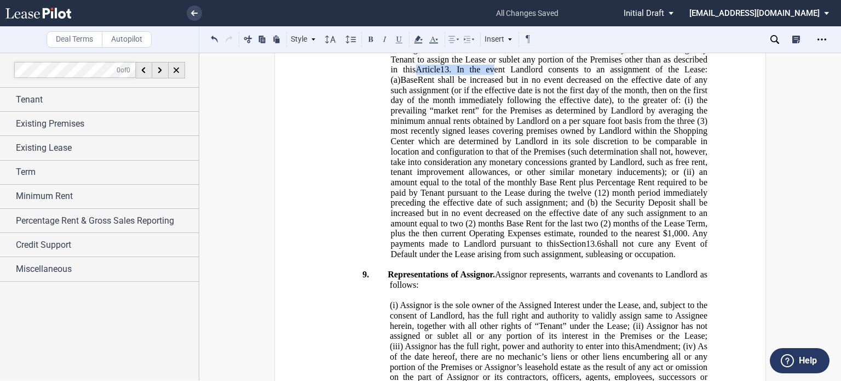
scroll to position [2516, 0]
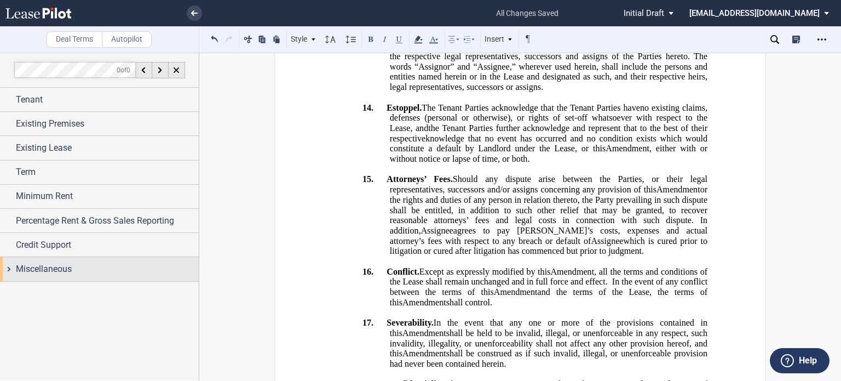
click at [61, 264] on span "Miscellaneous" at bounding box center [44, 268] width 56 height 13
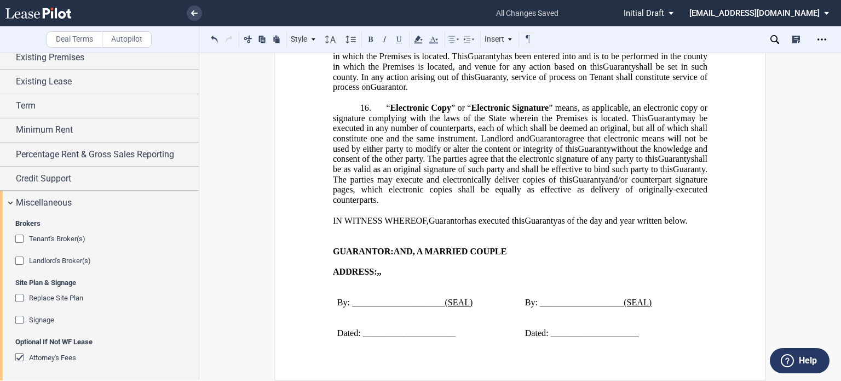
scroll to position [6629, 0]
click at [826, 41] on icon "Open Lease options menu" at bounding box center [822, 39] width 9 height 9
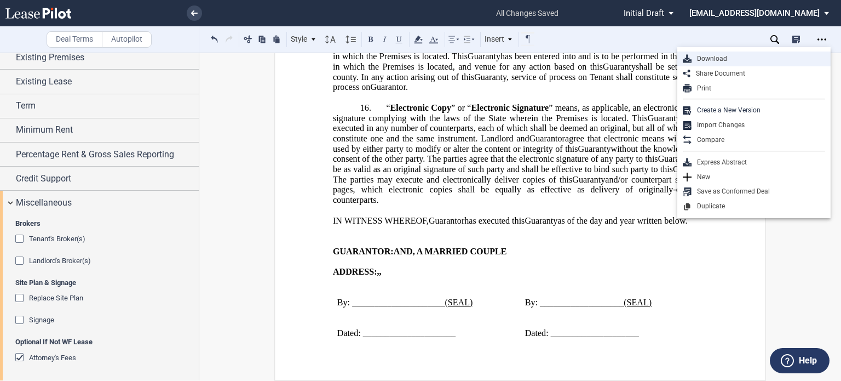
click at [714, 61] on div "Download" at bounding box center [759, 58] width 134 height 9
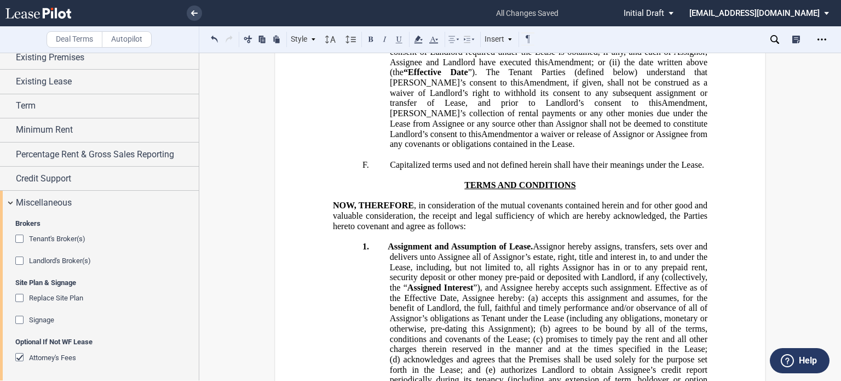
scroll to position [0, 0]
